Goal: Task Accomplishment & Management: Manage account settings

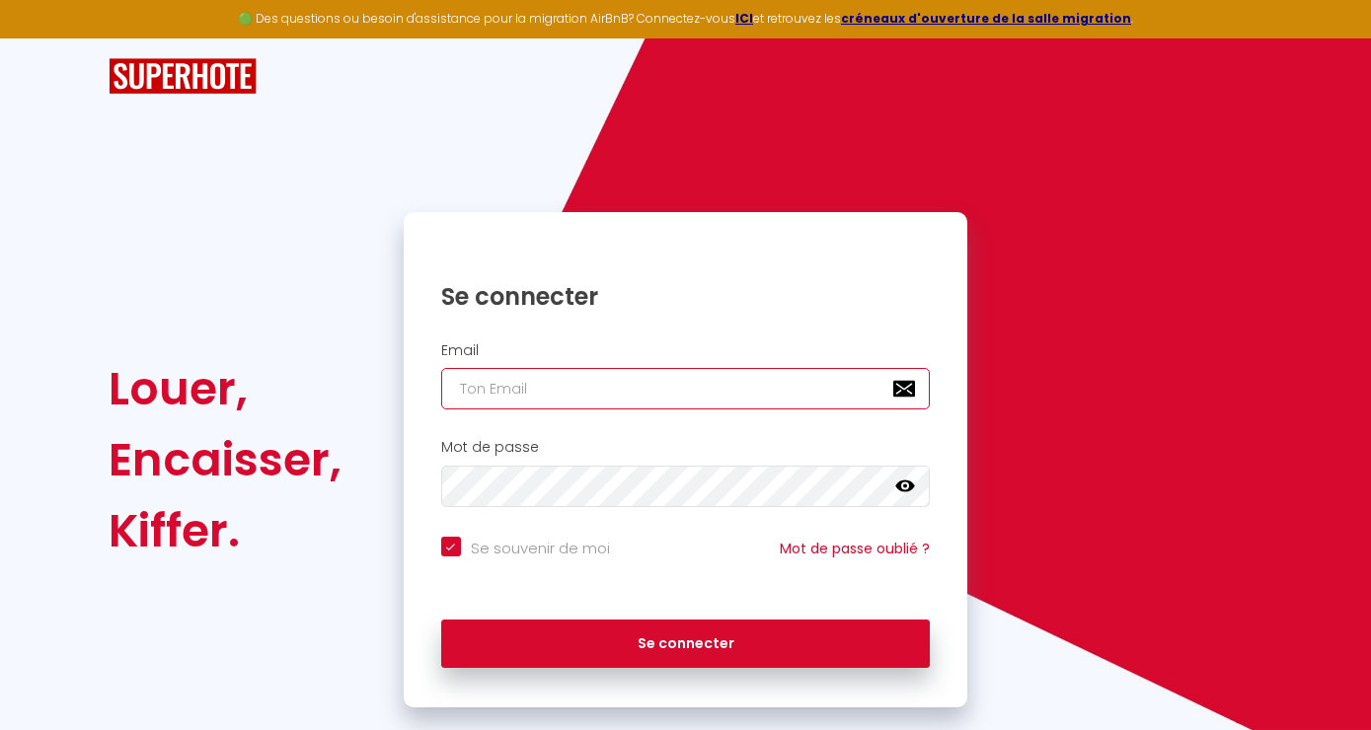
click at [554, 390] on input "email" at bounding box center [686, 388] width 490 height 41
type input "[EMAIL_ADDRESS][DOMAIN_NAME]"
checkbox input "true"
type input "[EMAIL_ADDRESS][DOMAIN_NAME]"
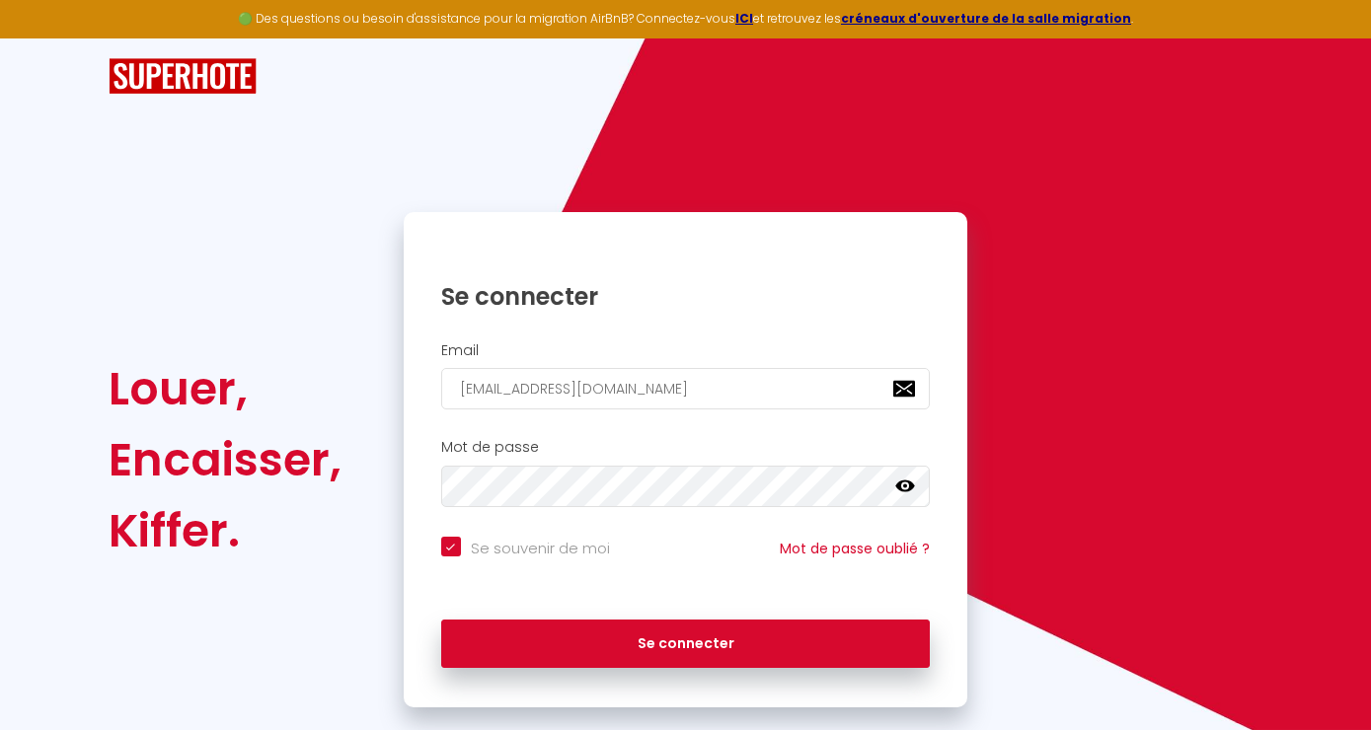
click at [906, 486] on icon at bounding box center [905, 487] width 20 height 12
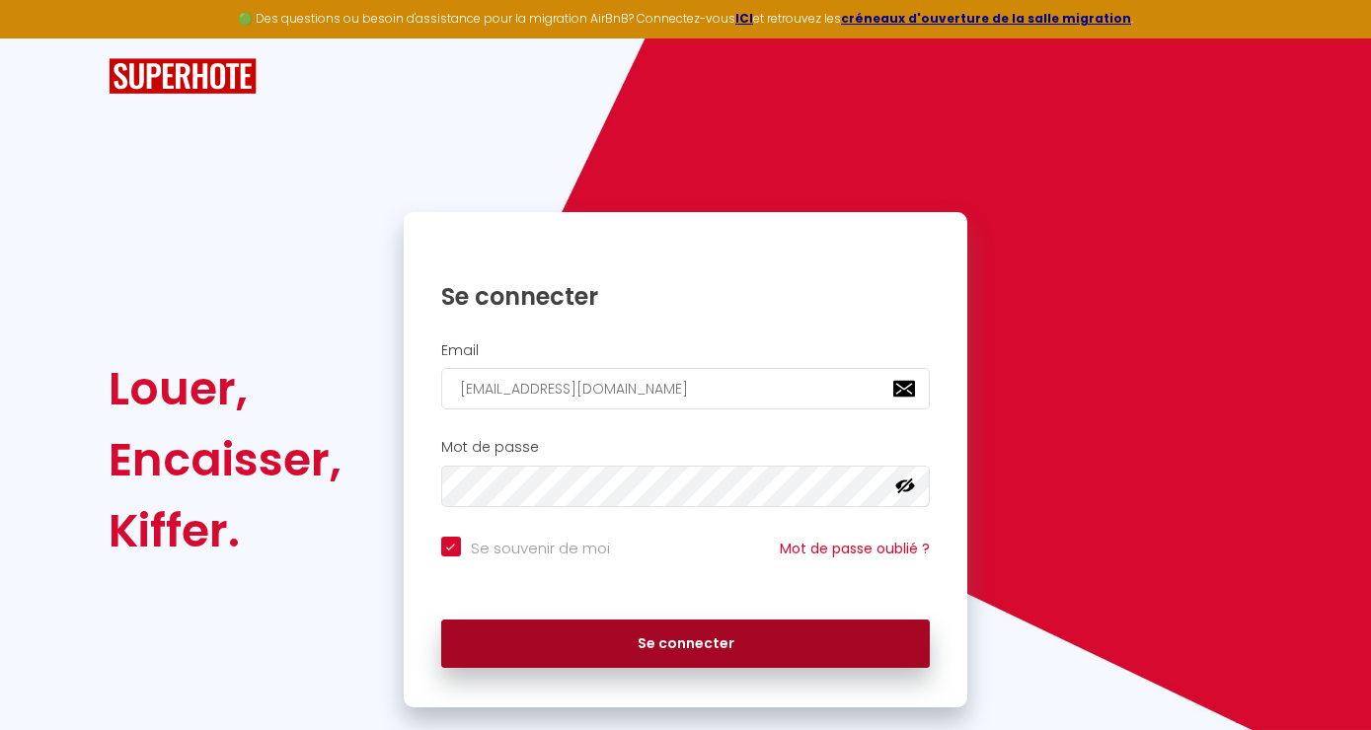
click at [768, 635] on button "Se connecter" at bounding box center [686, 644] width 490 height 49
checkbox input "true"
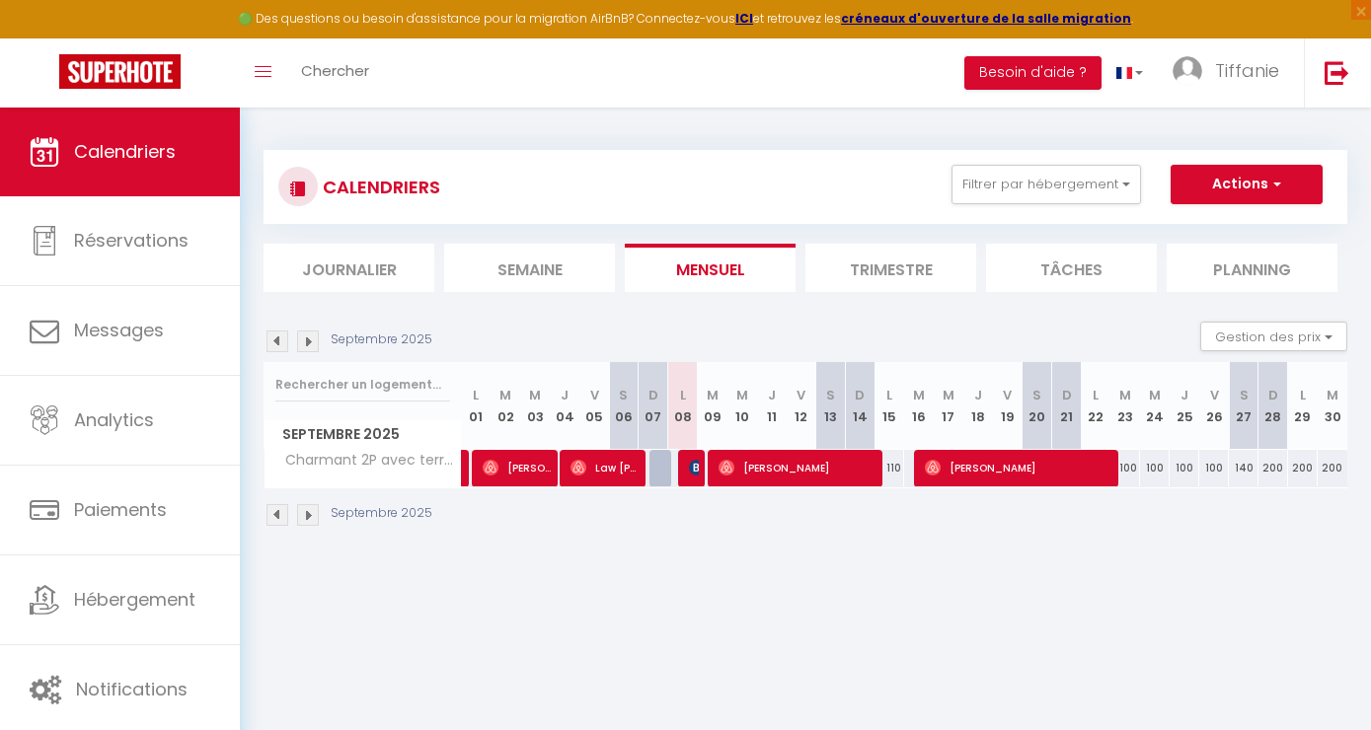
click at [692, 482] on span "[PERSON_NAME]" at bounding box center [694, 468] width 10 height 38
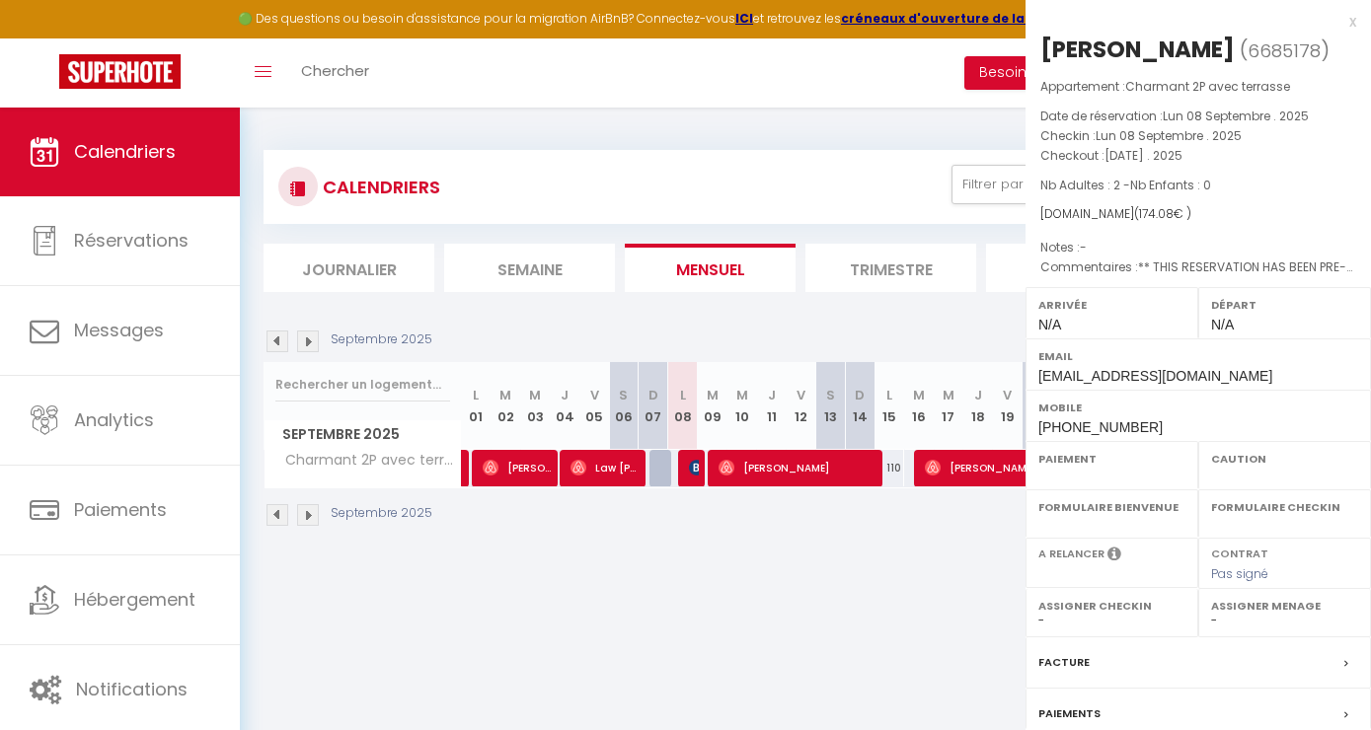
select select "OK"
select select "KO"
select select "0"
select select "1"
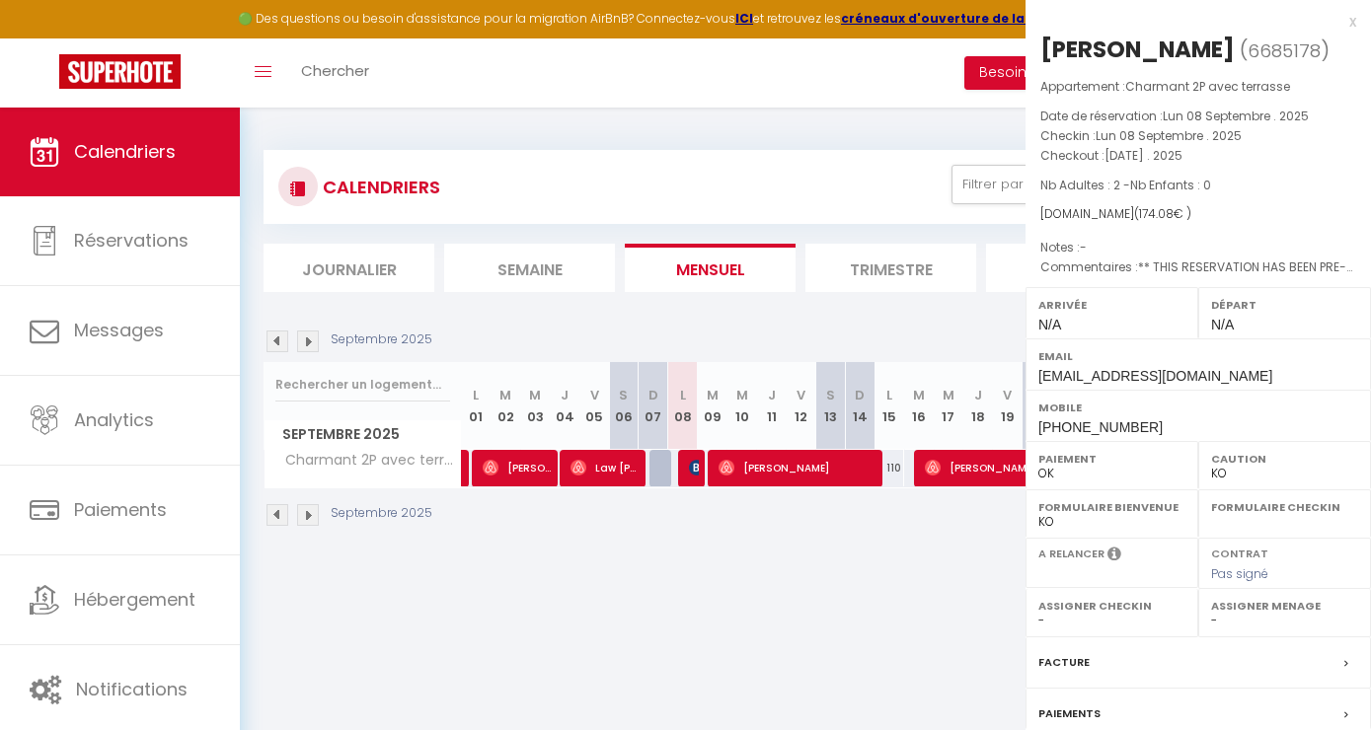
select select
select select "48911"
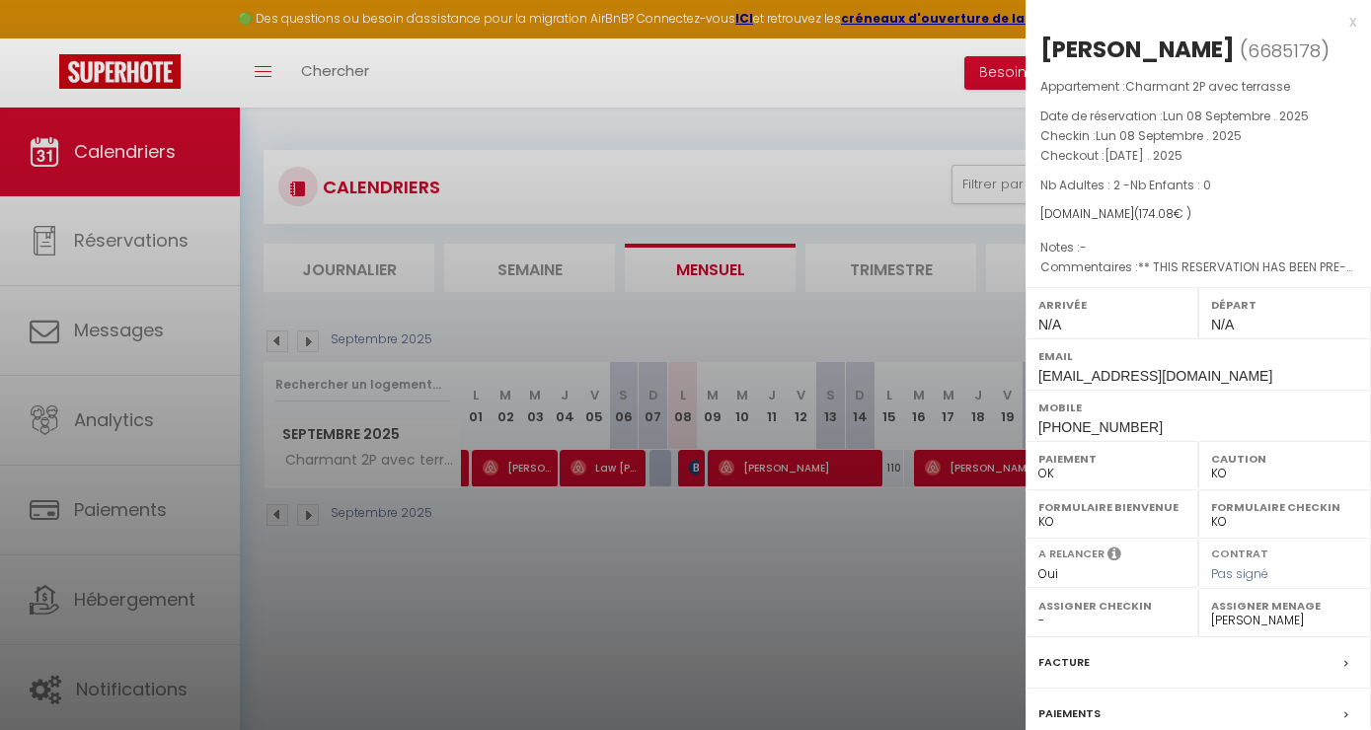
click at [714, 541] on div at bounding box center [685, 365] width 1371 height 730
